Goal: Information Seeking & Learning: Find contact information

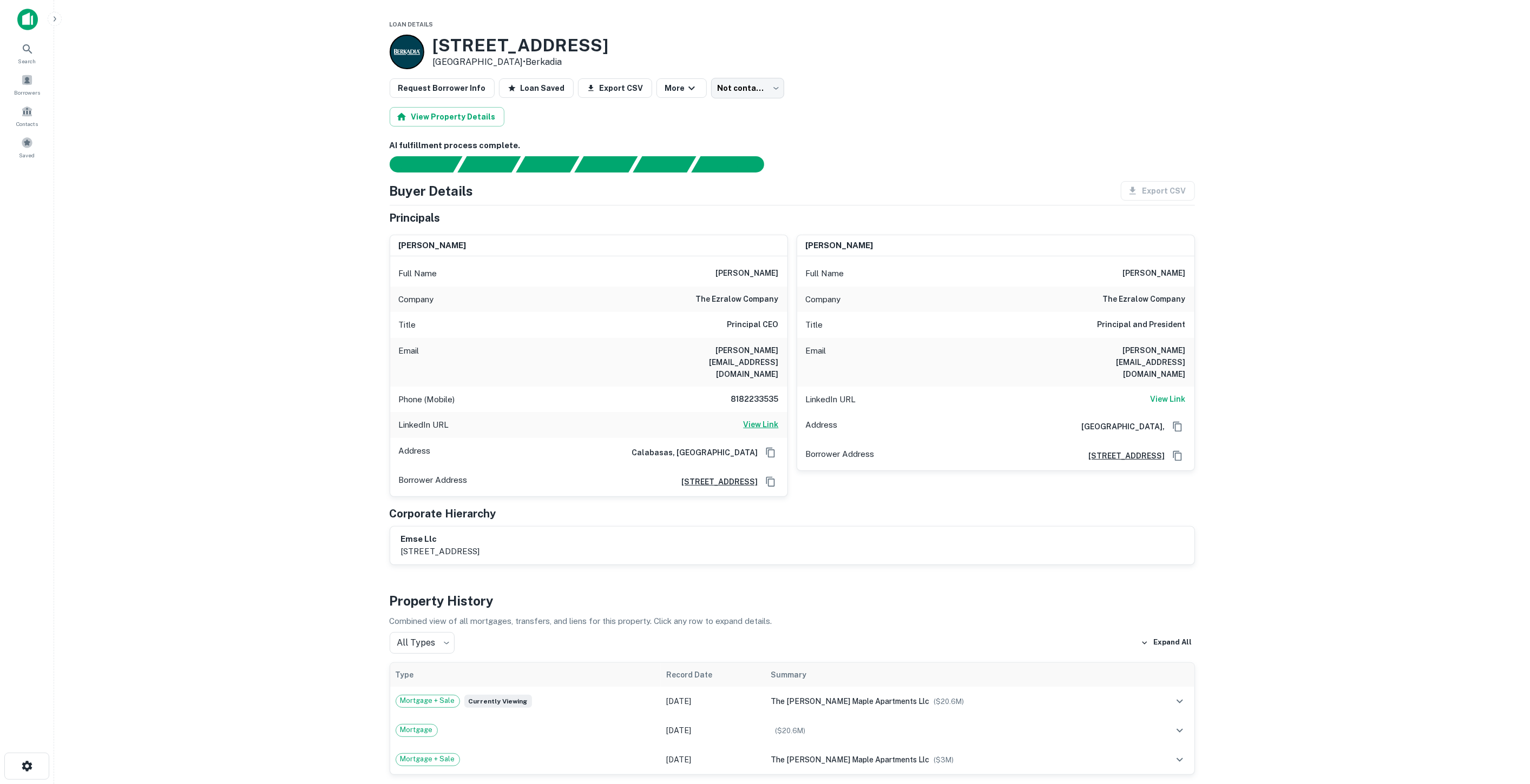
click at [762, 419] on h6 "View Link" at bounding box center [761, 424] width 35 height 12
click at [1158, 393] on h6 "View Link" at bounding box center [1168, 399] width 35 height 12
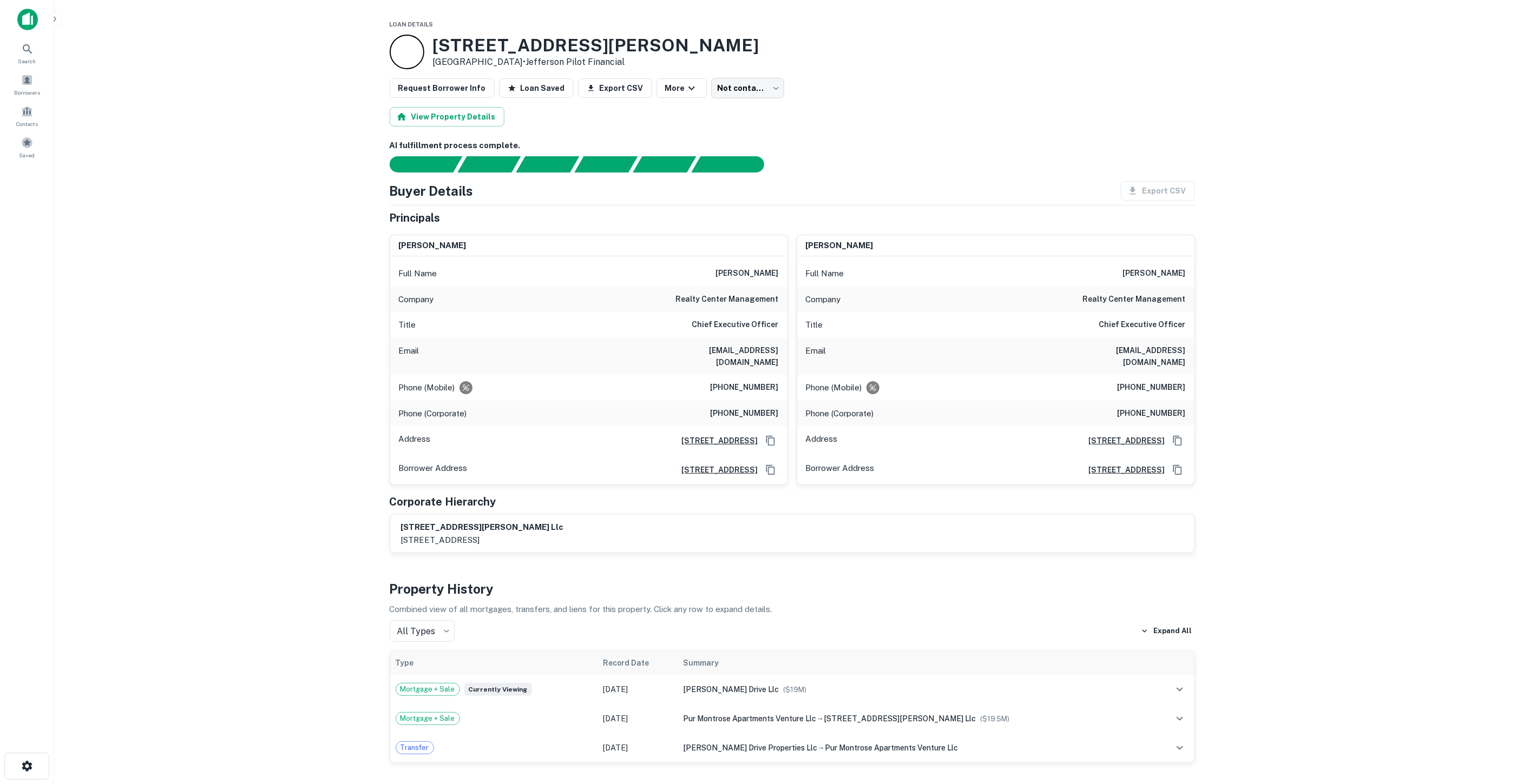
click at [723, 295] on h6 "realty center management" at bounding box center [728, 299] width 103 height 13
click at [723, 295] on h6 "realty center management" at bounding box center [728, 299] width 103 height 13
copy h6 "realty center management"
click at [734, 326] on h6 "Chief Executive Officer" at bounding box center [735, 325] width 87 height 13
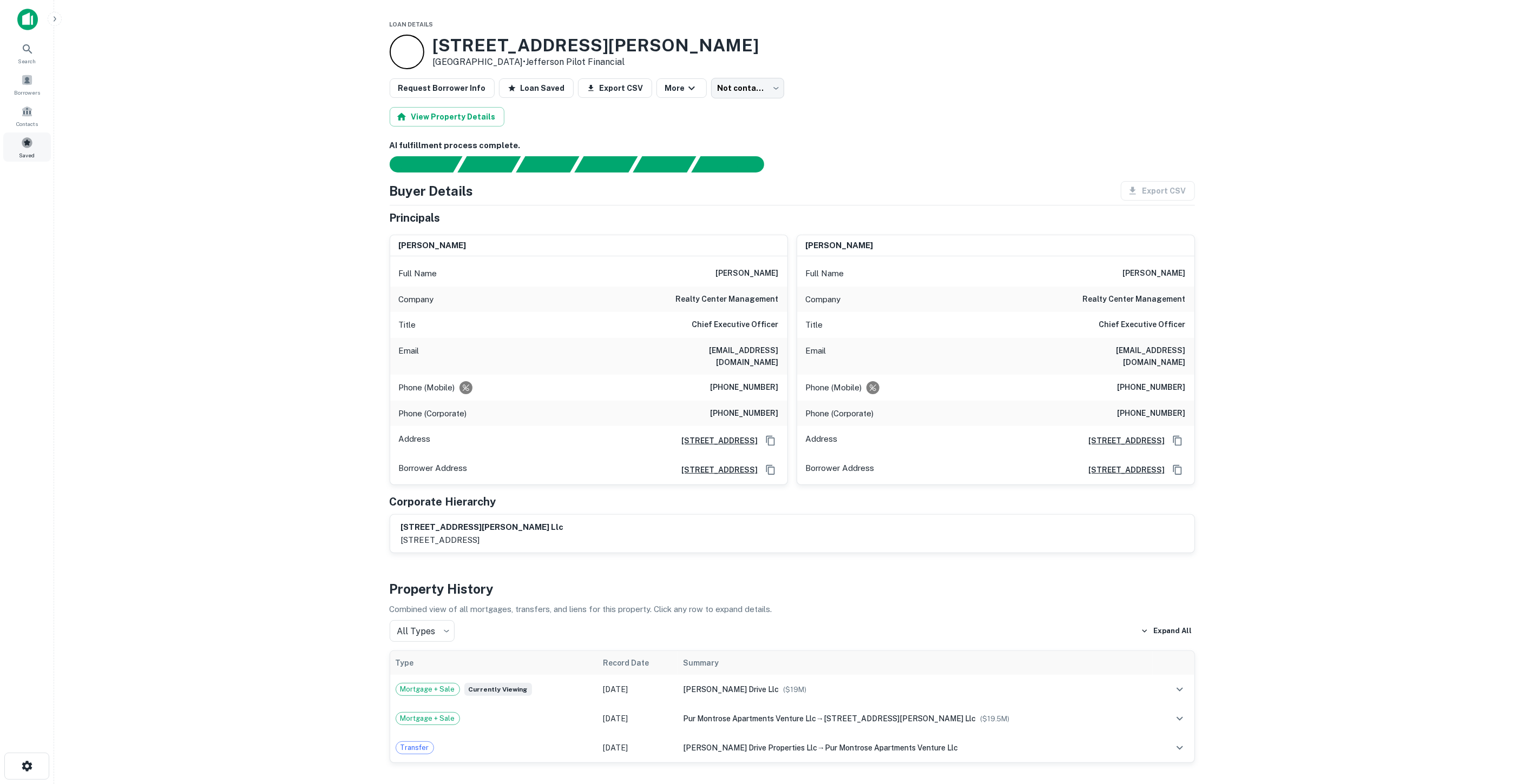
click at [23, 149] on div "Saved" at bounding box center [27, 147] width 48 height 29
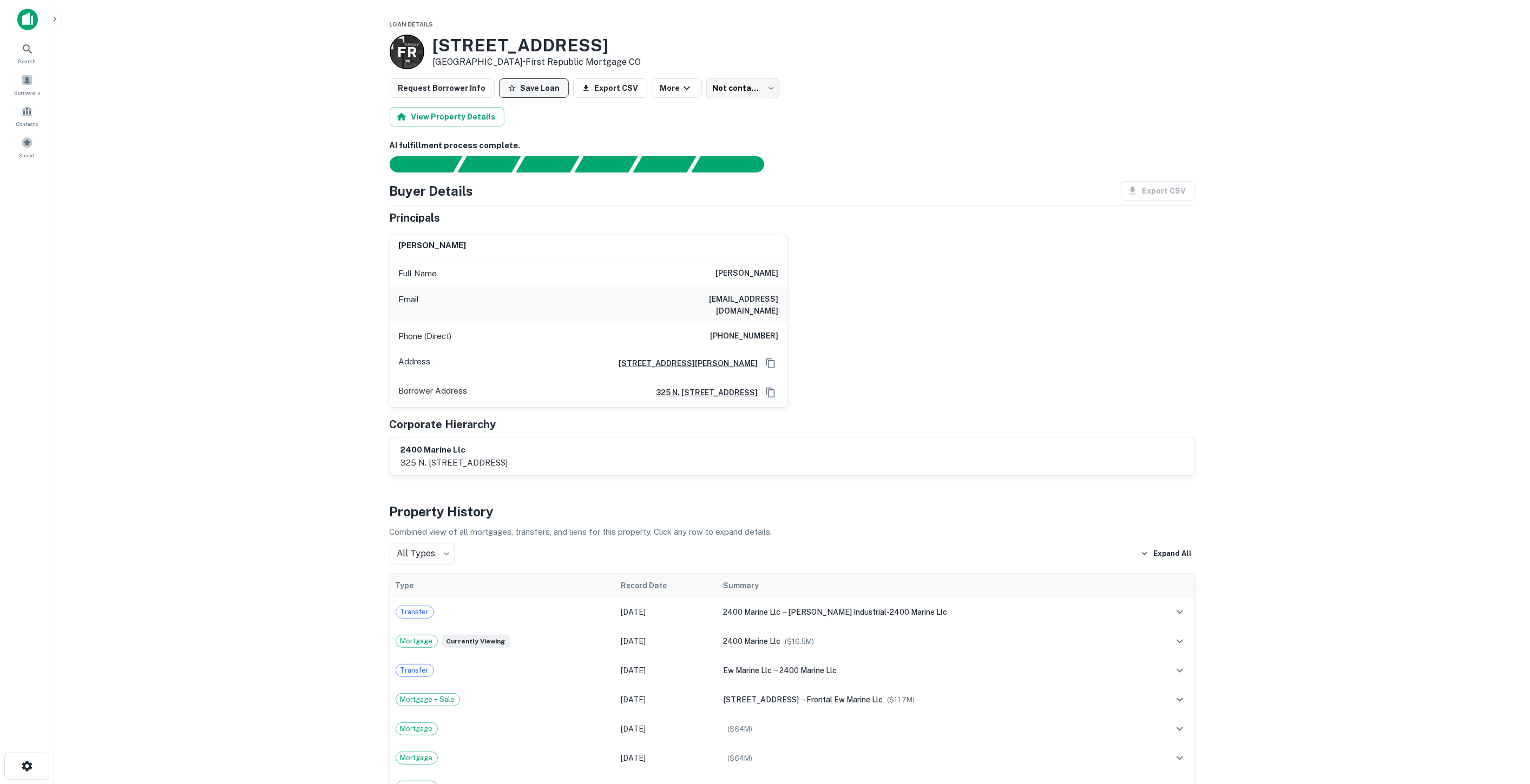
click at [508, 89] on icon "button" at bounding box center [512, 88] width 8 height 8
drag, startPoint x: 719, startPoint y: 272, endPoint x: 787, endPoint y: 271, distance: 68.0
click at [787, 271] on div "Full Name seth p wellisch" at bounding box center [589, 273] width 397 height 26
copy h6 "seth p wellisch"
click at [850, 284] on div "seth p wellisch Full Name seth p wellisch Email sethwellisch@gmail.com Phone (D…" at bounding box center [788, 317] width 814 height 182
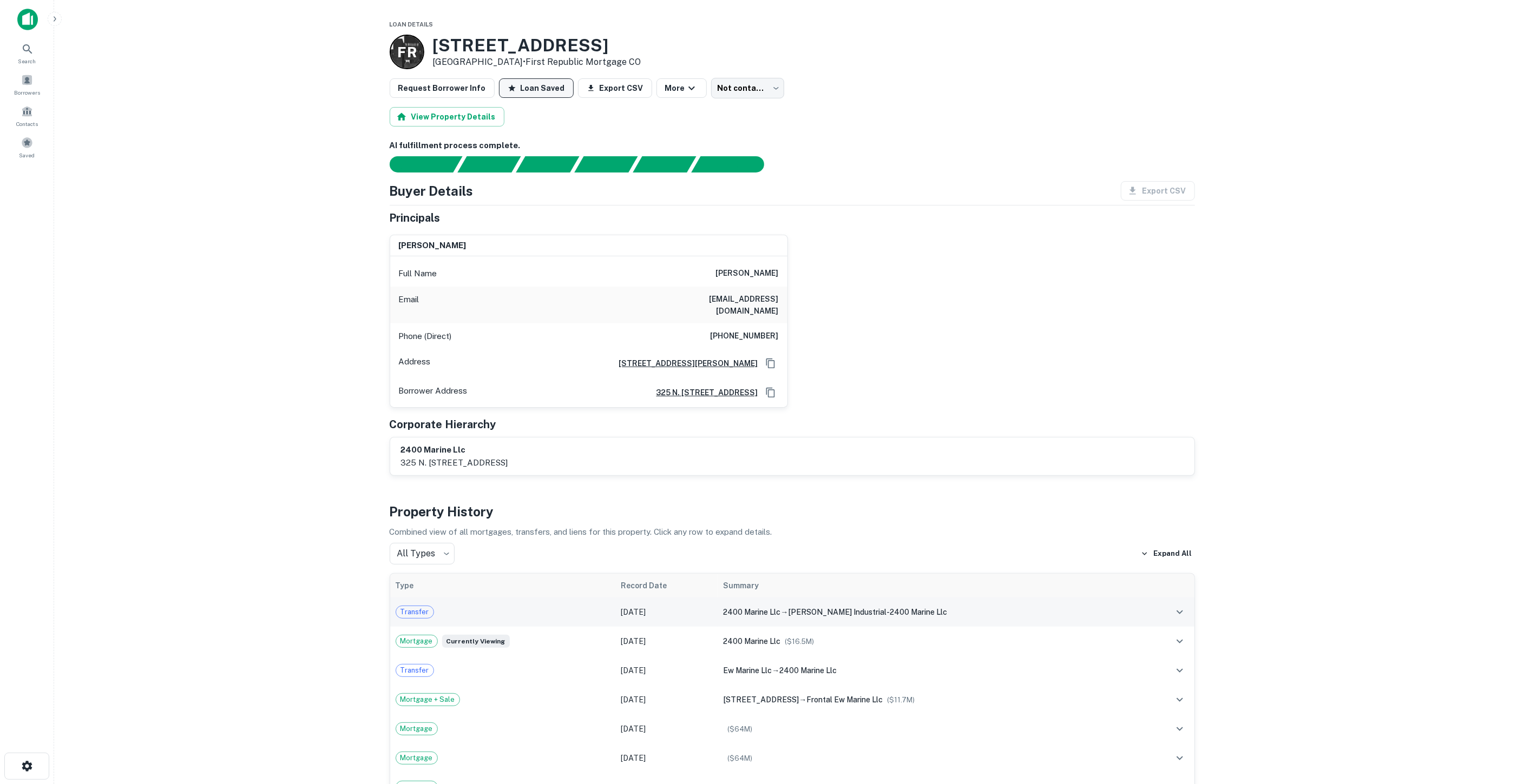
click at [533, 606] on div "Transfer" at bounding box center [503, 612] width 215 height 13
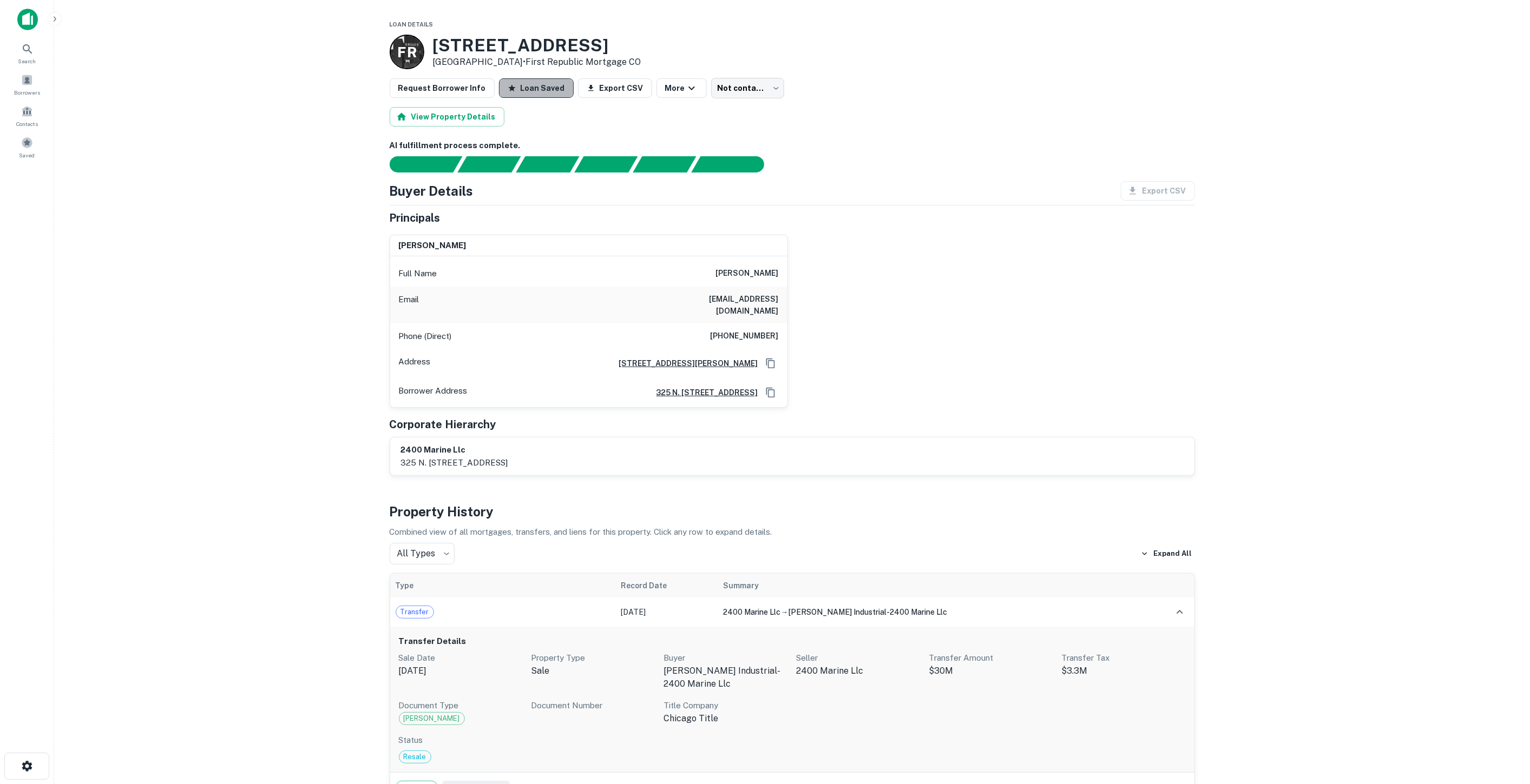
click at [529, 86] on button "Loan Saved" at bounding box center [536, 88] width 75 height 19
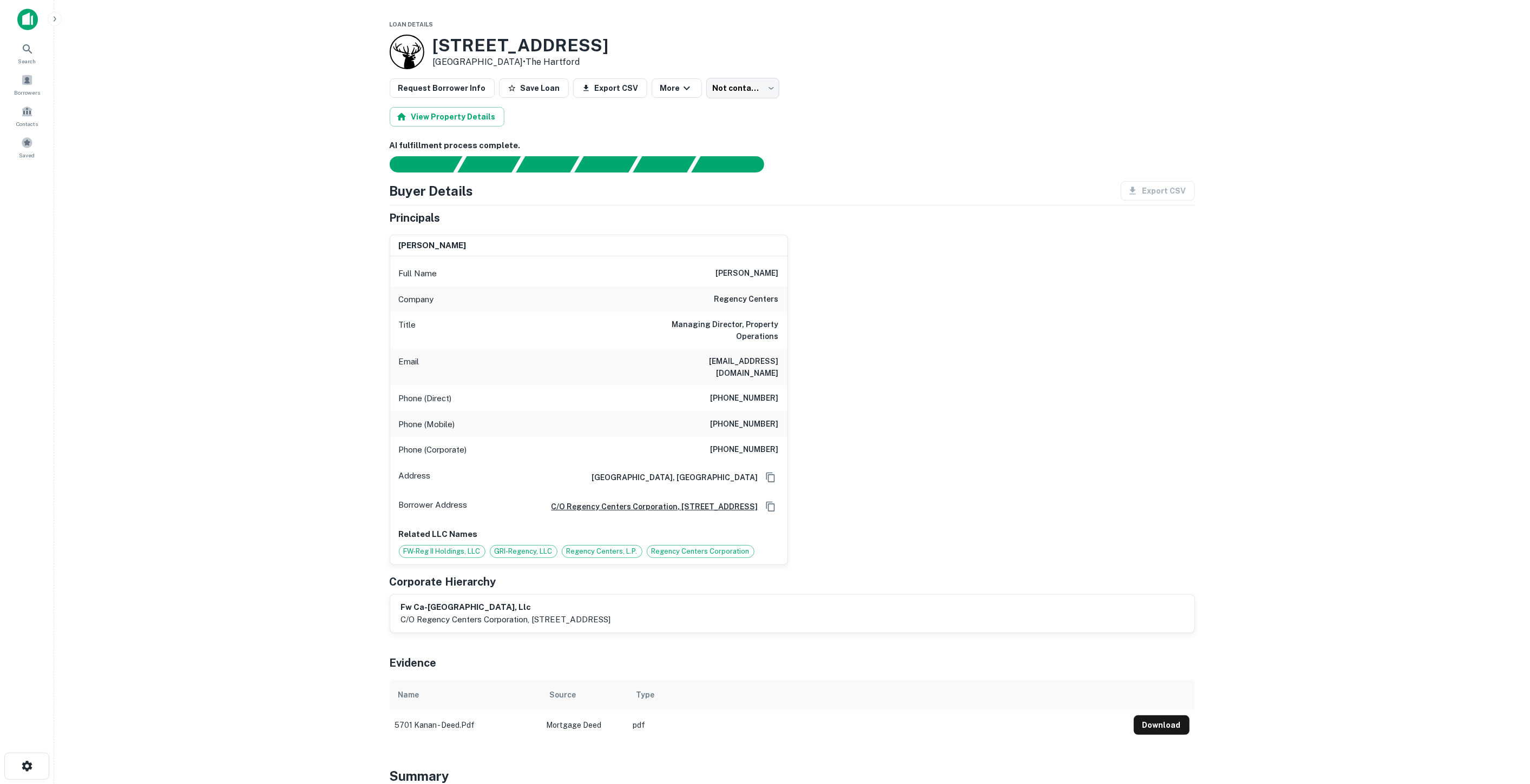
drag, startPoint x: 726, startPoint y: 272, endPoint x: 780, endPoint y: 272, distance: 54.0
click at [780, 272] on div "Full Name scott r. prigge" at bounding box center [589, 273] width 397 height 26
copy h6 "scott r. prigge"
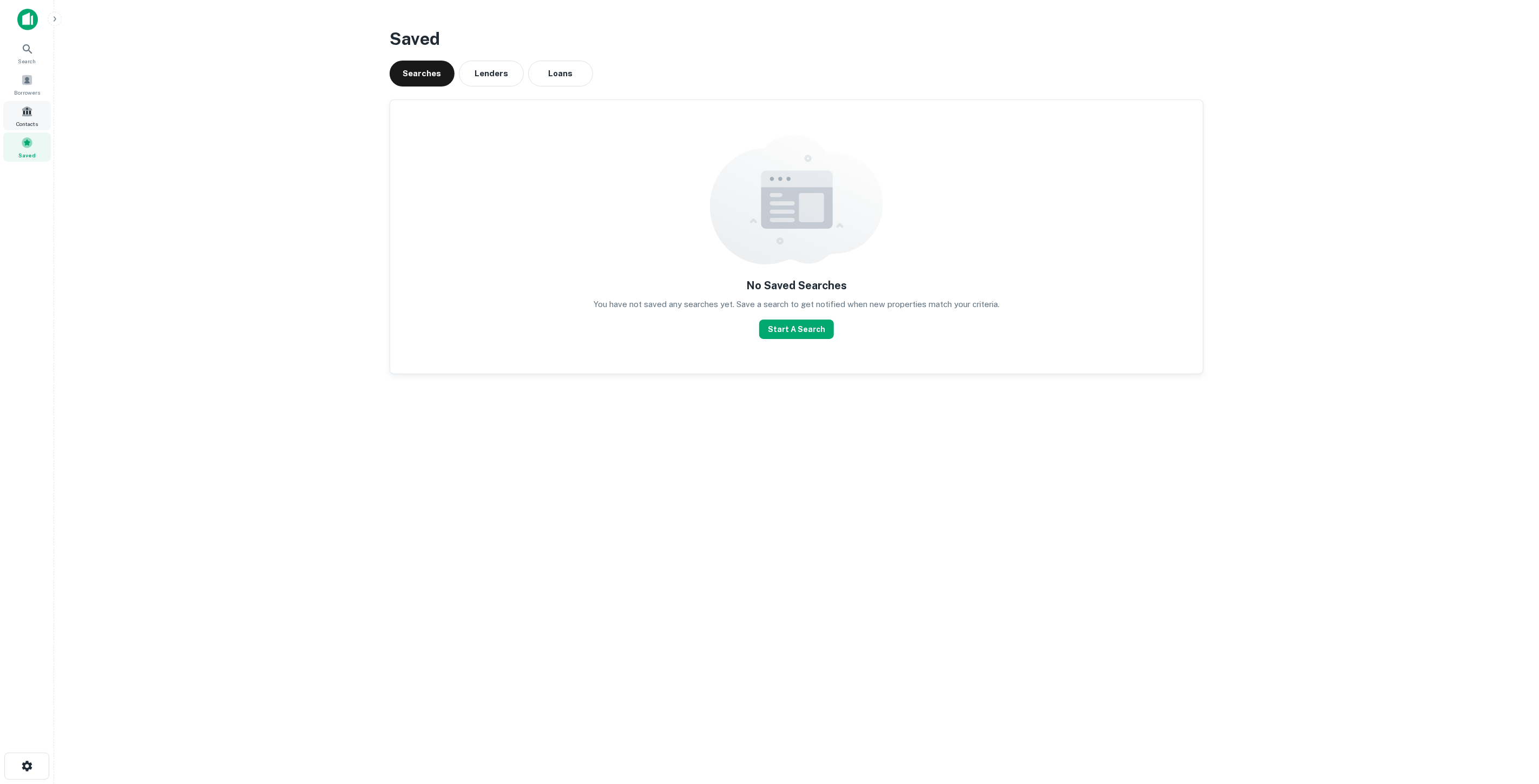
click at [28, 113] on span at bounding box center [26, 111] width 12 height 12
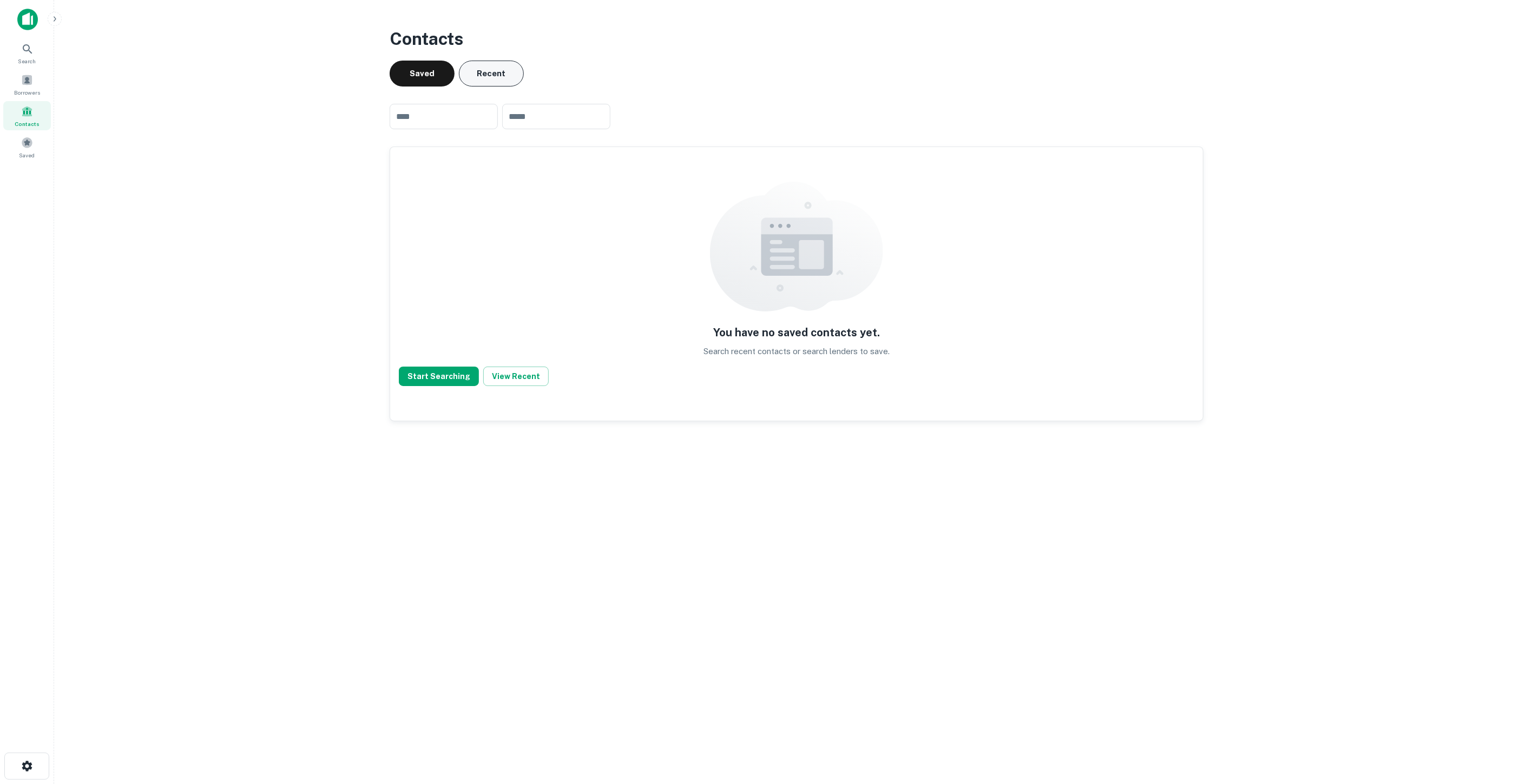
click at [501, 80] on button "Recent" at bounding box center [492, 73] width 65 height 26
click at [411, 76] on button "Saved" at bounding box center [422, 73] width 65 height 26
click at [456, 383] on button "Start Searching" at bounding box center [438, 376] width 80 height 19
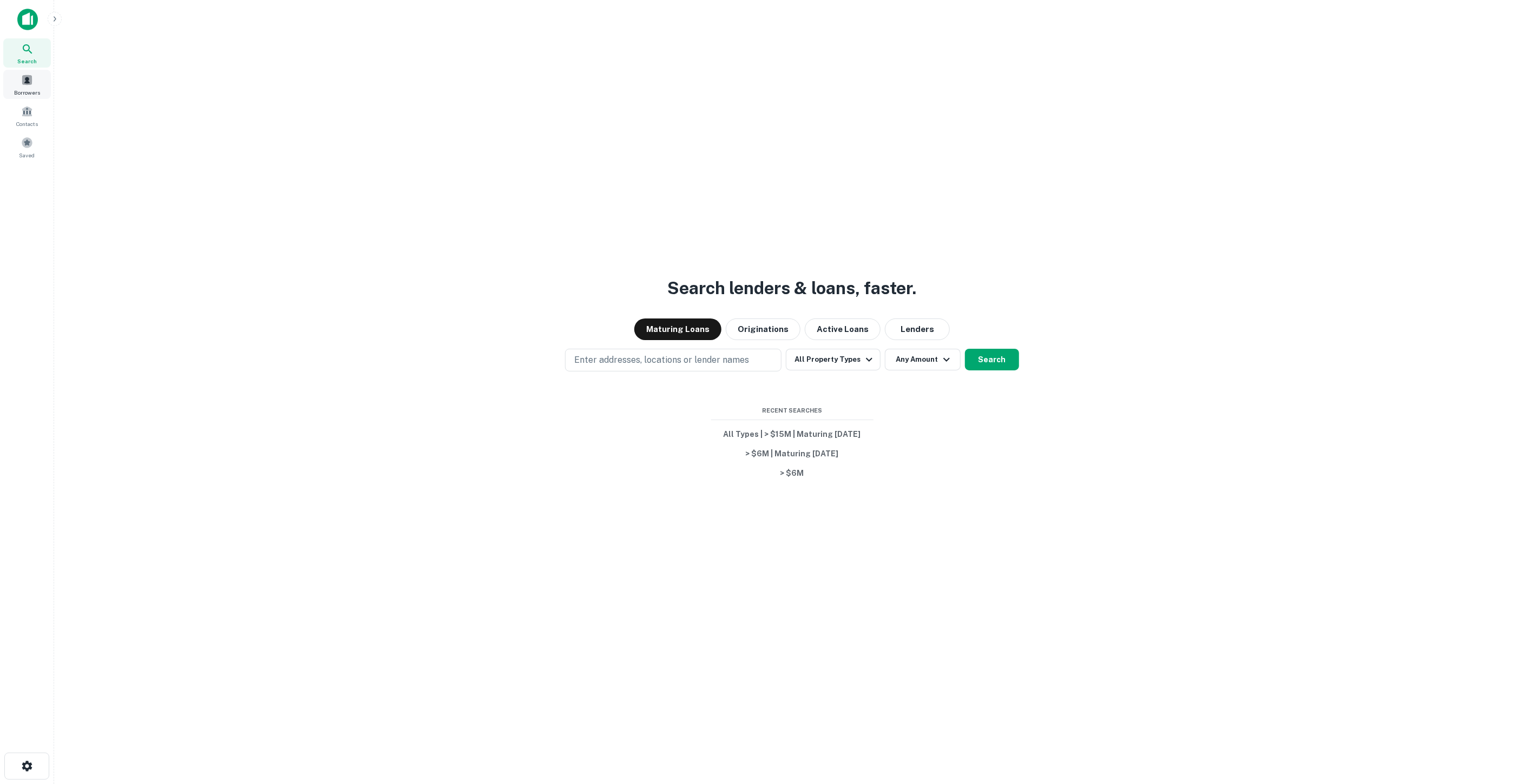
click at [22, 75] on span at bounding box center [26, 80] width 12 height 12
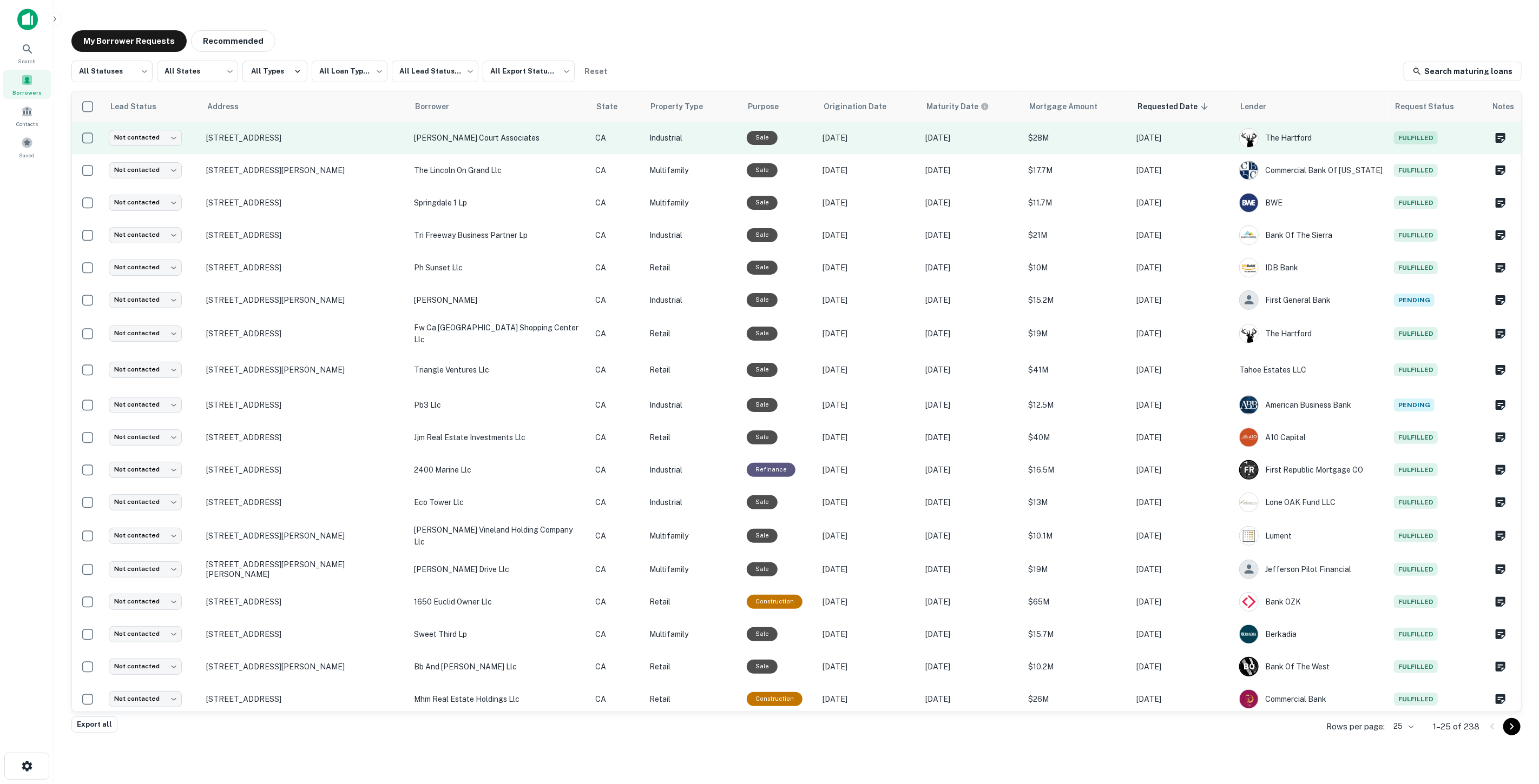
click at [470, 136] on p "[PERSON_NAME] court associates" at bounding box center [499, 137] width 171 height 12
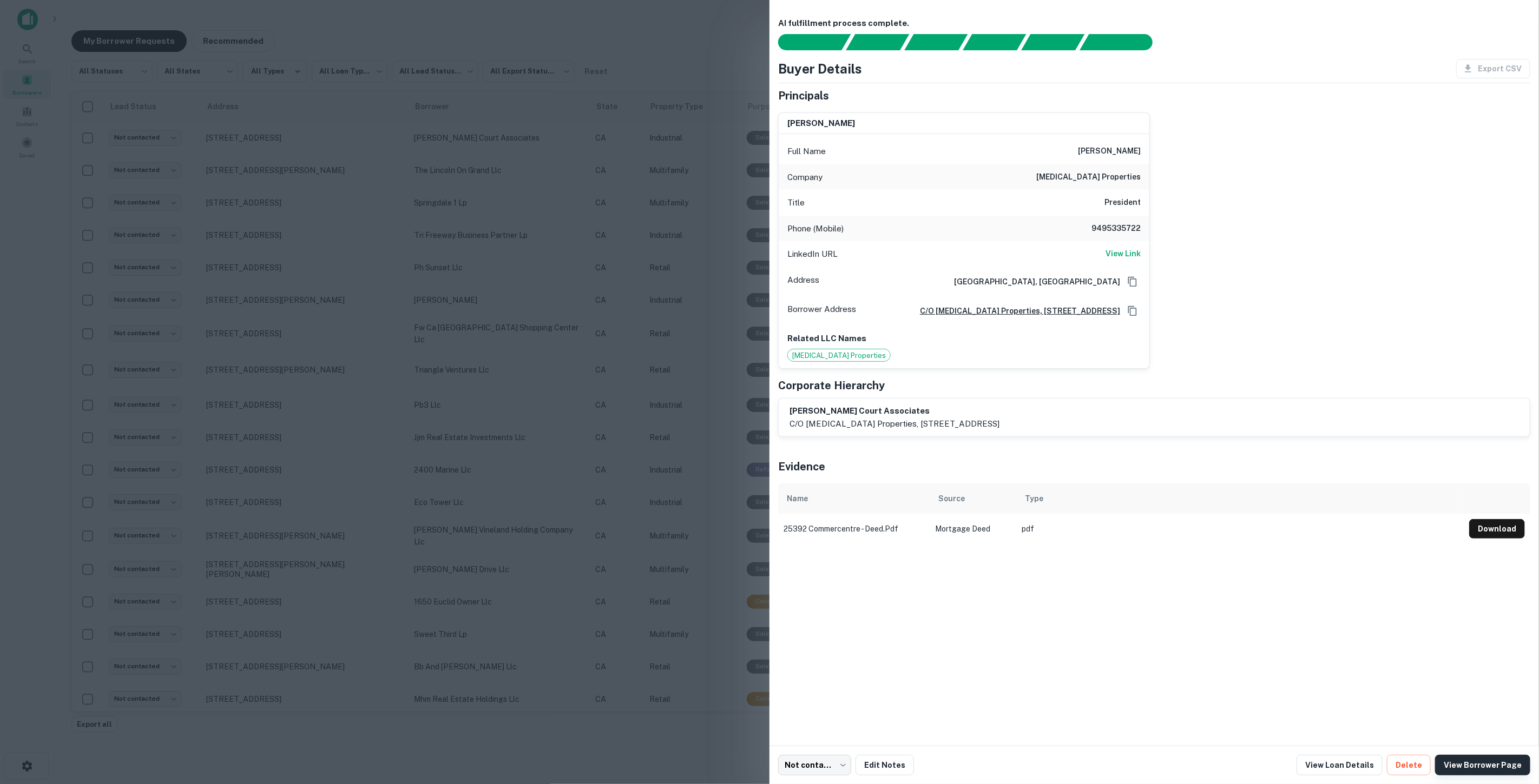
click at [1487, 763] on link "View Borrower Page" at bounding box center [1482, 765] width 95 height 21
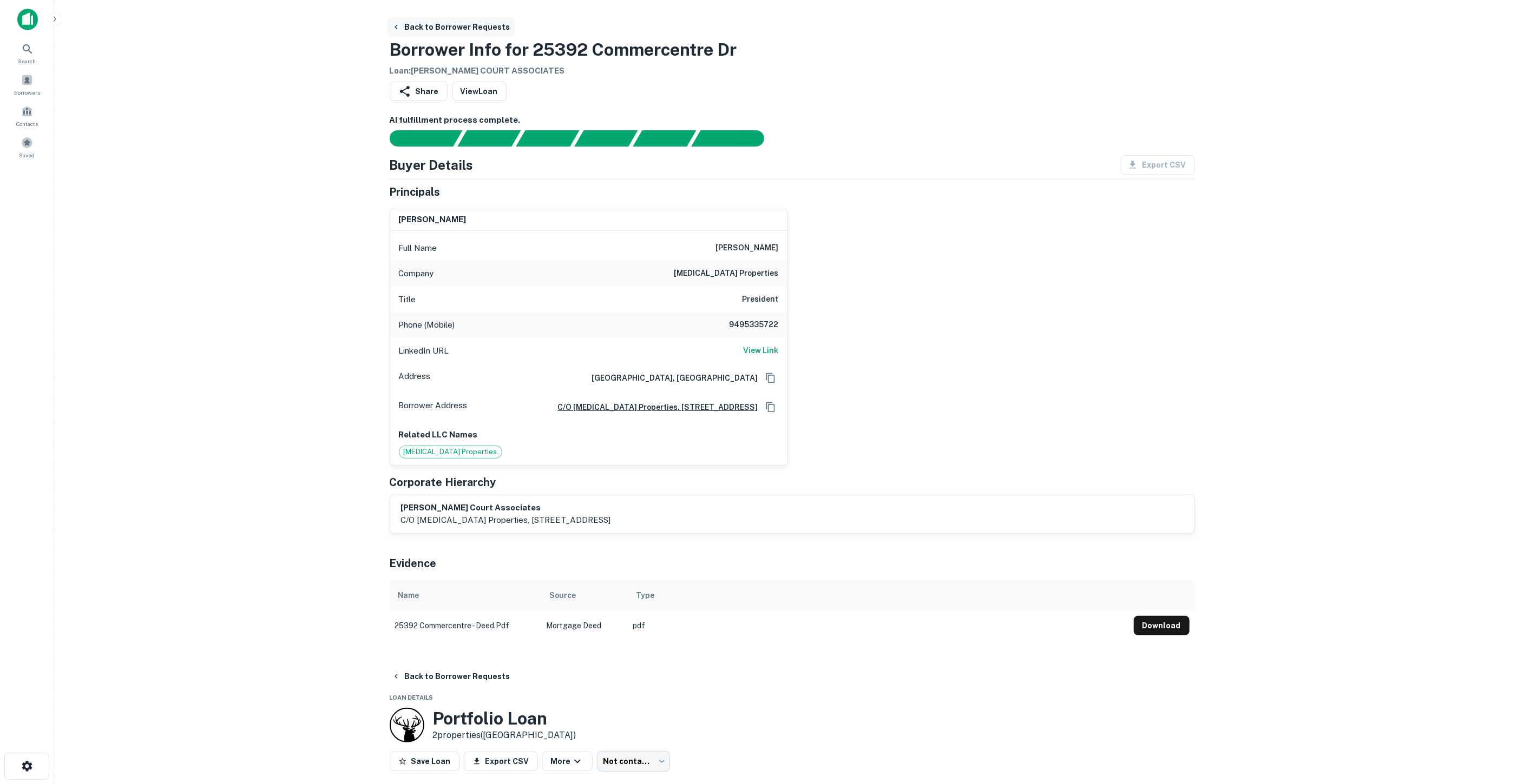
click at [410, 19] on button "Back to Borrower Requests" at bounding box center [451, 27] width 127 height 19
